Goal: Information Seeking & Learning: Check status

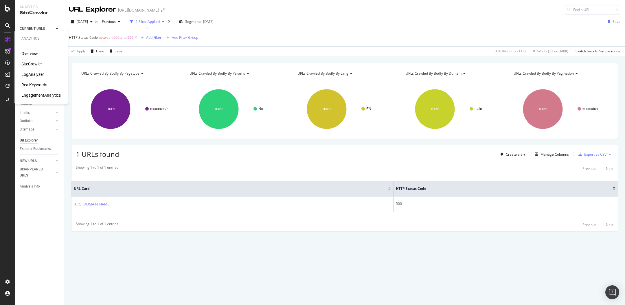
click at [34, 65] on div "SiteCrawler" at bounding box center [31, 64] width 21 height 6
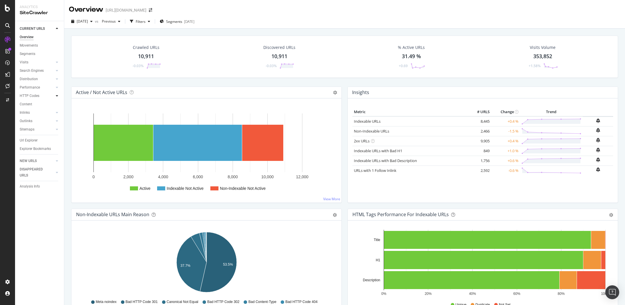
click at [54, 96] on div at bounding box center [57, 96] width 6 height 6
click at [32, 105] on div "Top Charts" at bounding box center [30, 104] width 17 height 6
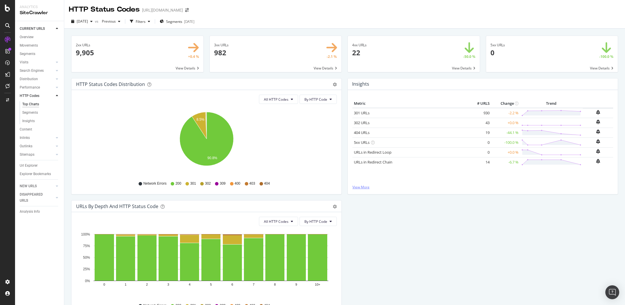
click at [358, 188] on link "View More" at bounding box center [482, 187] width 261 height 5
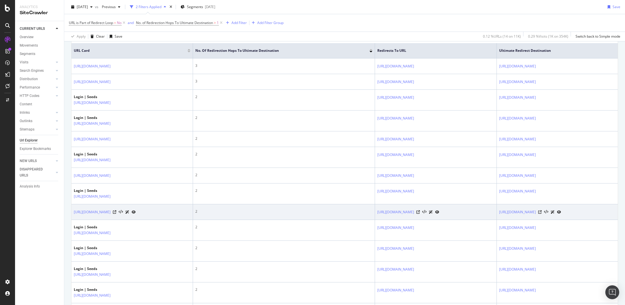
scroll to position [116, 0]
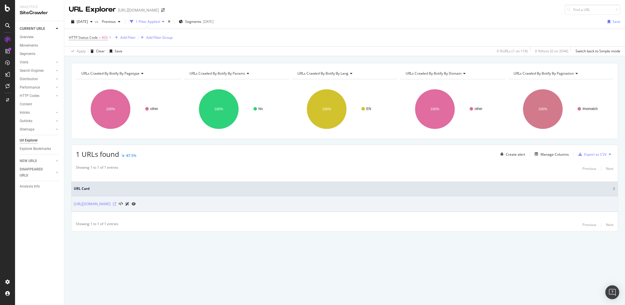
click at [116, 203] on icon at bounding box center [114, 203] width 3 height 3
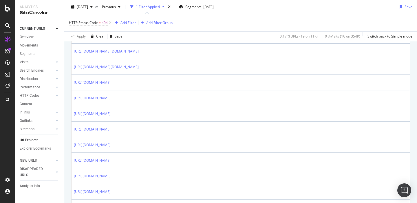
scroll to position [257, 0]
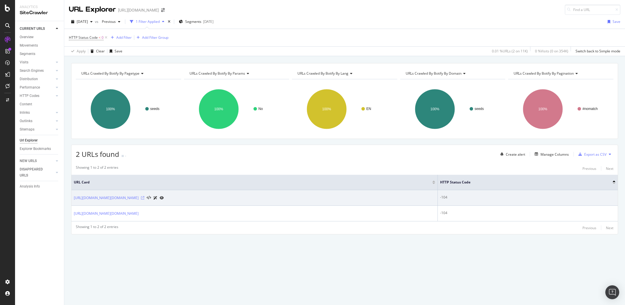
click at [144, 198] on icon at bounding box center [142, 197] width 3 height 3
click at [102, 198] on link "[URL][DOMAIN_NAME][DOMAIN_NAME]" at bounding box center [106, 198] width 65 height 6
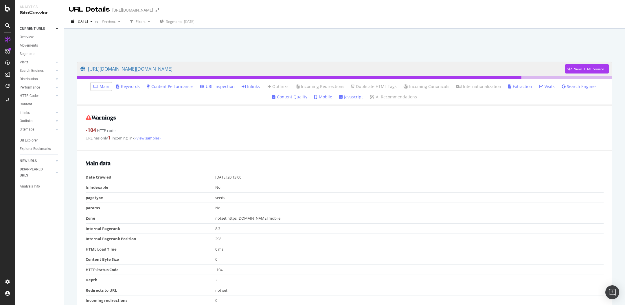
click at [253, 85] on link "Inlinks" at bounding box center [251, 87] width 18 height 6
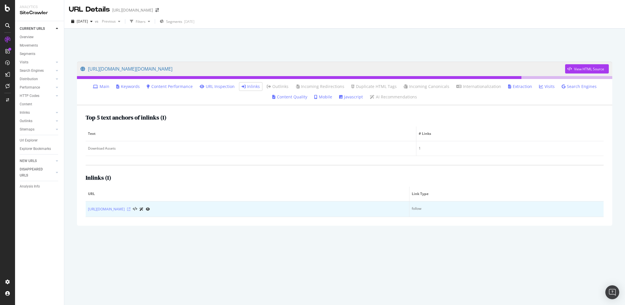
click at [130, 210] on icon at bounding box center [128, 208] width 3 height 3
